Goal: Find specific page/section: Find specific page/section

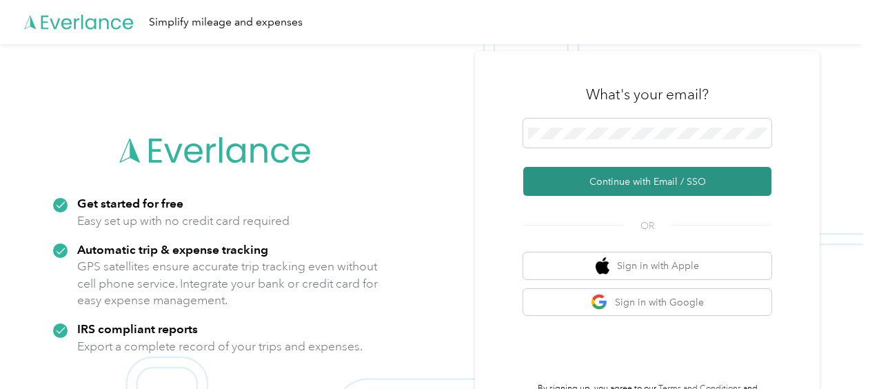
click at [647, 181] on button "Continue with Email / SSO" at bounding box center [647, 181] width 248 height 29
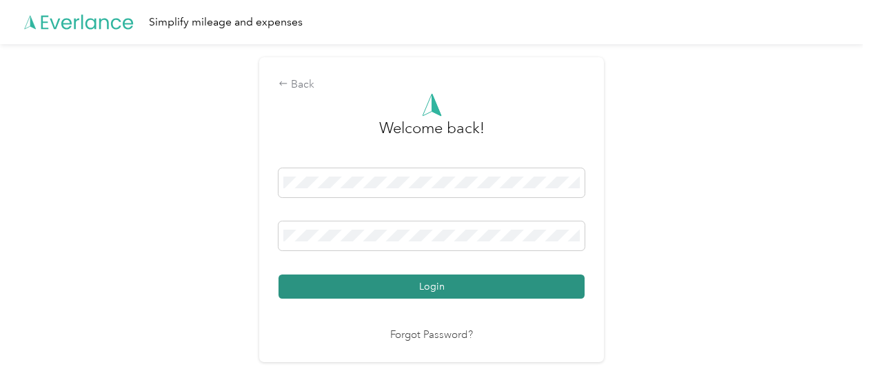
click at [437, 284] on button "Login" at bounding box center [432, 286] width 306 height 24
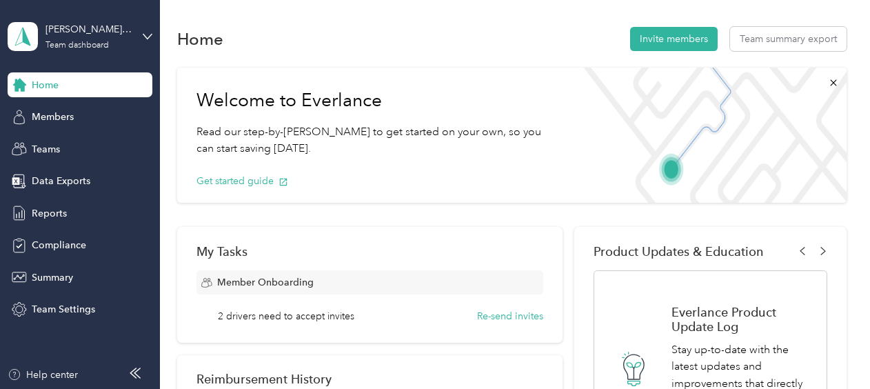
scroll to position [69, 0]
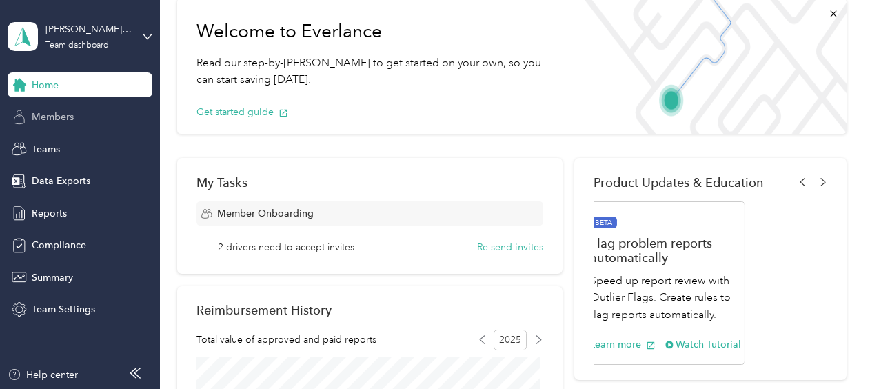
click at [58, 117] on span "Members" at bounding box center [53, 117] width 42 height 14
